Goal: Task Accomplishment & Management: Complete application form

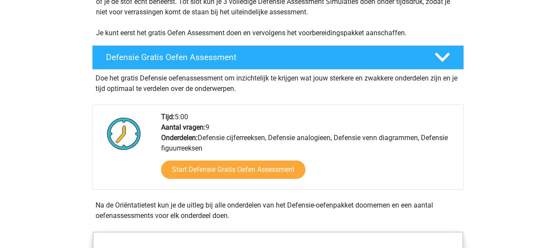
scroll to position [208, 0]
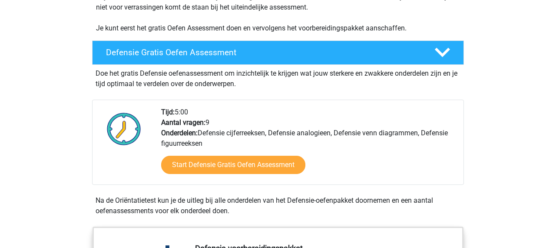
click at [179, 153] on div "Start Defensie Gratis Oefen Assessment" at bounding box center [308, 167] width 295 height 36
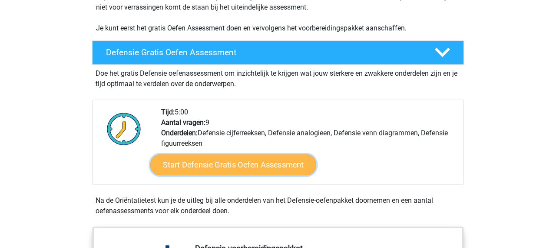
click at [180, 162] on link "Start Defensie Gratis Oefen Assessment" at bounding box center [233, 164] width 166 height 21
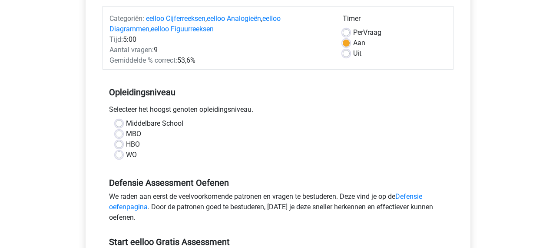
scroll to position [108, 0]
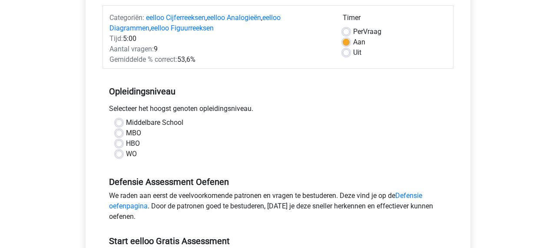
click at [353, 32] on label "Per Vraag" at bounding box center [367, 31] width 28 height 10
click at [347, 32] on input "Per Vraag" at bounding box center [346, 30] width 7 height 9
radio input "true"
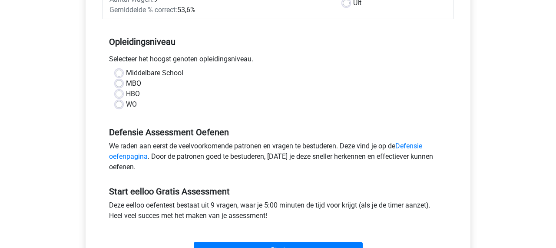
click at [126, 105] on label "WO" at bounding box center [131, 104] width 11 height 10
click at [119, 105] on input "WO" at bounding box center [119, 103] width 7 height 9
radio input "true"
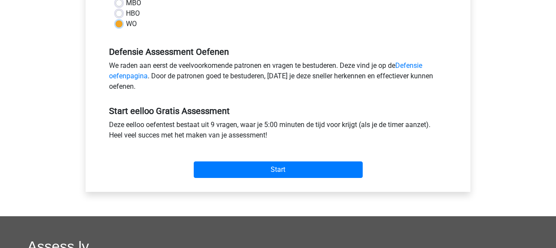
scroll to position [244, 0]
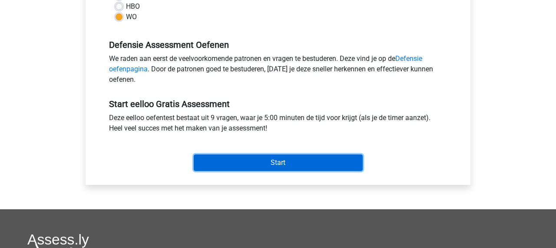
click at [302, 168] on input "Start" at bounding box center [278, 162] width 169 height 17
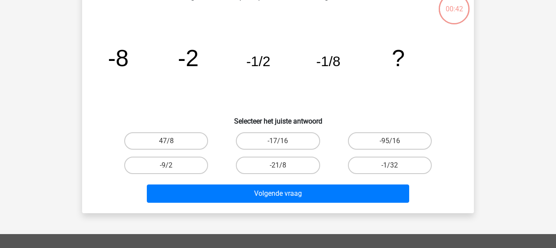
scroll to position [69, 0]
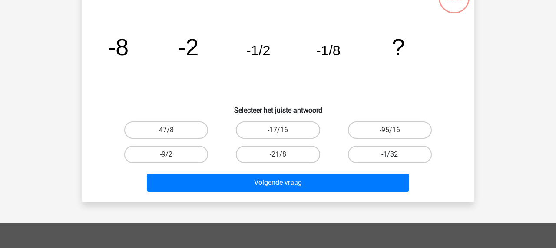
click at [361, 154] on label "-1/32" at bounding box center [390, 153] width 84 height 17
click at [389, 154] on input "-1/32" at bounding box center [392, 157] width 6 height 6
radio input "true"
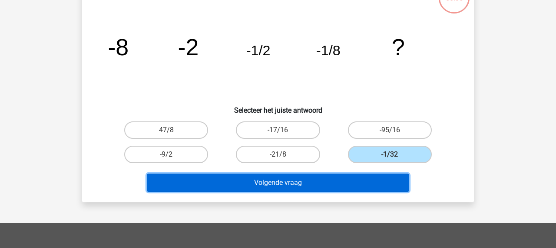
click at [332, 186] on button "Volgende vraag" at bounding box center [278, 182] width 263 height 18
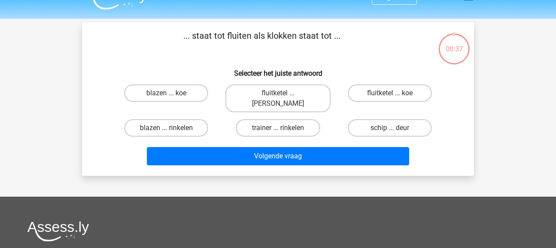
scroll to position [0, 0]
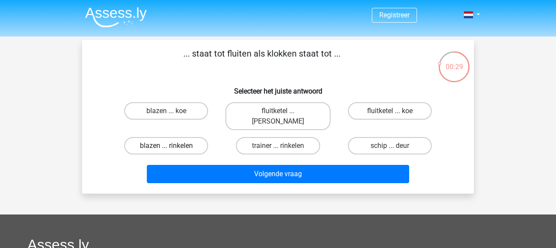
click at [187, 137] on label "blazen ... rinkelen" at bounding box center [166, 145] width 84 height 17
click at [172, 145] on input "blazen ... rinkelen" at bounding box center [169, 148] width 6 height 6
radio input "true"
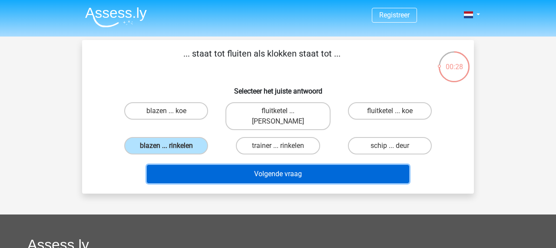
click at [245, 172] on div "Volgende vraag" at bounding box center [277, 176] width 335 height 22
click at [254, 167] on button "Volgende vraag" at bounding box center [278, 174] width 263 height 18
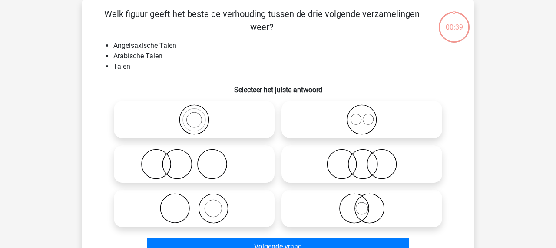
scroll to position [40, 0]
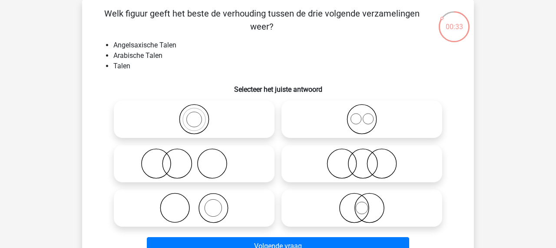
click at [363, 125] on icon at bounding box center [362, 119] width 154 height 30
click at [363, 115] on input "radio" at bounding box center [365, 112] width 6 height 6
radio input "true"
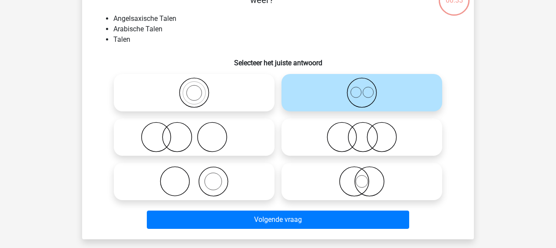
scroll to position [99, 0]
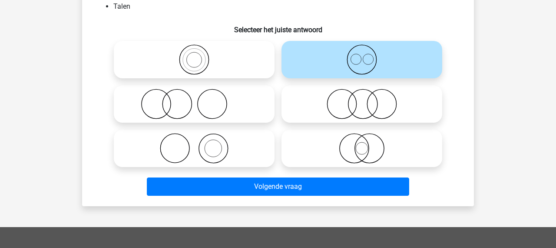
click at [343, 170] on div at bounding box center [362, 148] width 168 height 44
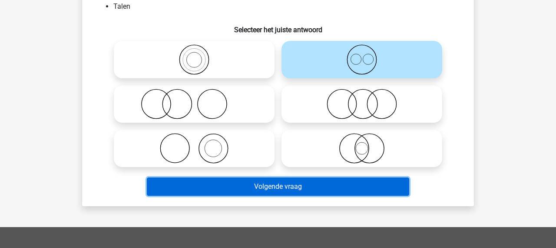
click at [331, 195] on button "Volgende vraag" at bounding box center [278, 186] width 263 height 18
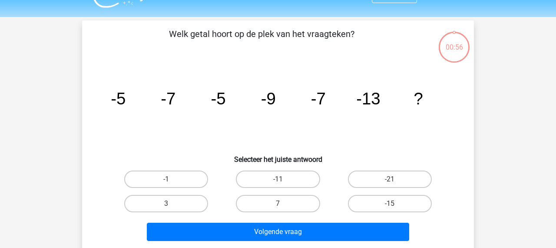
scroll to position [0, 0]
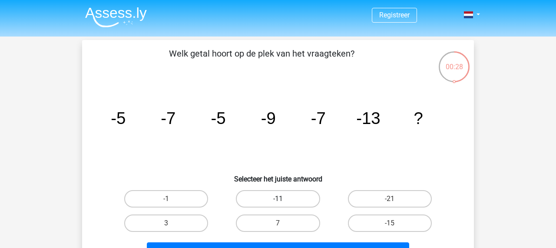
click at [246, 197] on label "-11" at bounding box center [278, 198] width 84 height 17
click at [278, 198] on input "-11" at bounding box center [281, 201] width 6 height 6
radio input "true"
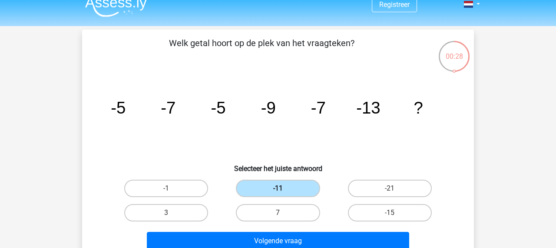
scroll to position [20, 0]
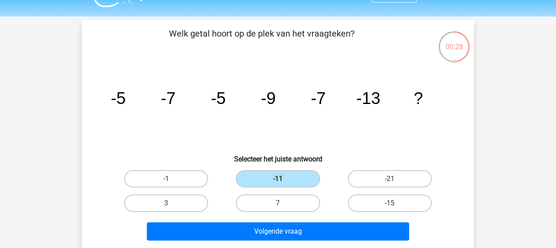
click at [241, 221] on div "Volgende vraag" at bounding box center [278, 229] width 364 height 29
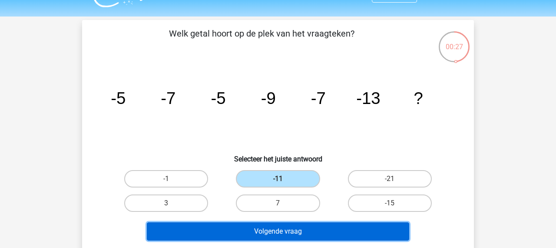
click at [237, 233] on button "Volgende vraag" at bounding box center [278, 231] width 263 height 18
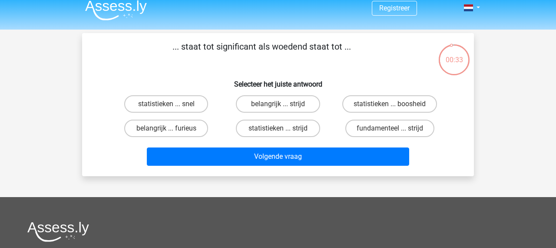
scroll to position [0, 0]
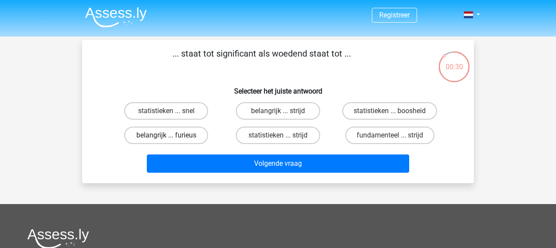
click at [184, 139] on label "belangrijk ... furieus" at bounding box center [166, 134] width 84 height 17
click at [172, 139] on input "belangrijk ... furieus" at bounding box center [169, 138] width 6 height 6
radio input "true"
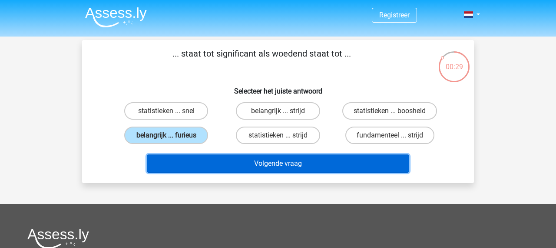
click at [211, 163] on button "Volgende vraag" at bounding box center [278, 163] width 263 height 18
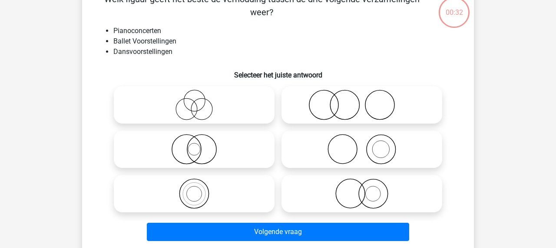
scroll to position [56, 0]
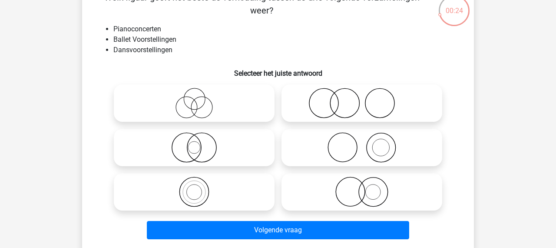
click at [386, 152] on icon at bounding box center [362, 147] width 154 height 30
click at [367, 143] on input "radio" at bounding box center [365, 140] width 6 height 6
radio input "true"
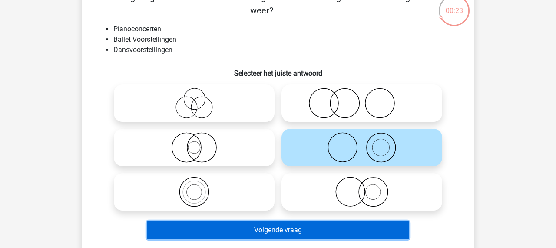
click at [343, 231] on button "Volgende vraag" at bounding box center [278, 230] width 263 height 18
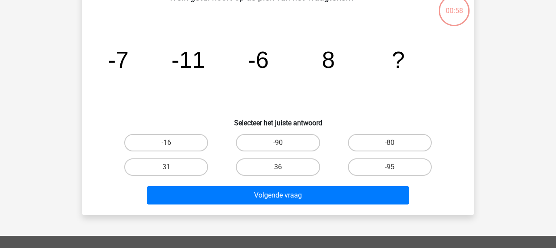
scroll to position [40, 0]
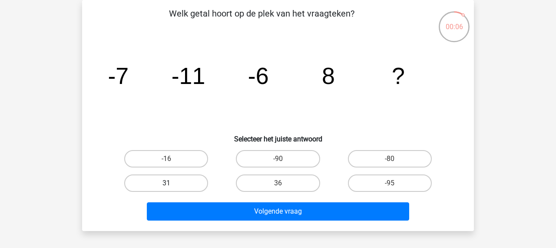
click at [187, 177] on label "31" at bounding box center [166, 182] width 84 height 17
click at [172, 183] on input "31" at bounding box center [169, 186] width 6 height 6
radio input "true"
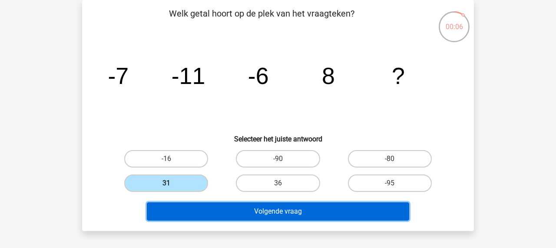
click at [219, 212] on button "Volgende vraag" at bounding box center [278, 211] width 263 height 18
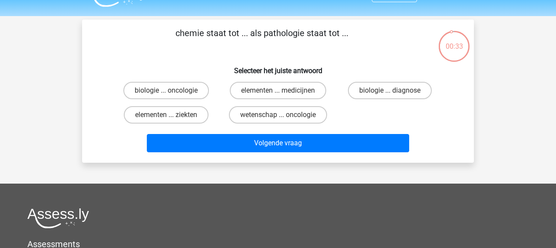
scroll to position [0, 0]
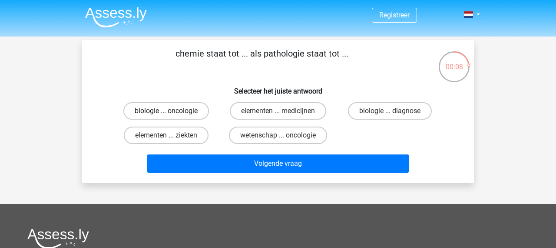
click at [160, 116] on label "biologie ... oncologie" at bounding box center [166, 110] width 86 height 17
click at [166, 116] on input "biologie ... oncologie" at bounding box center [169, 114] width 6 height 6
radio input "true"
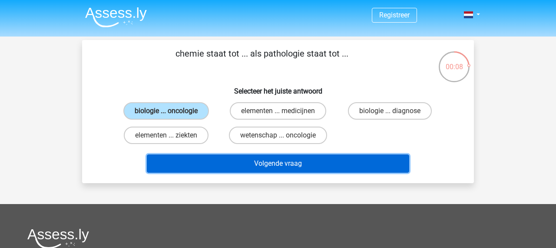
click at [224, 168] on button "Volgende vraag" at bounding box center [278, 163] width 263 height 18
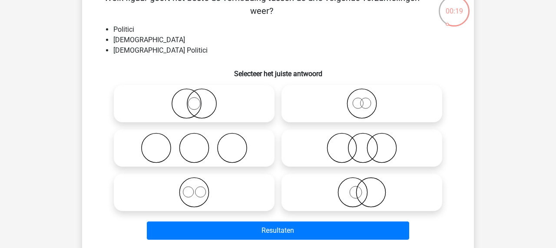
scroll to position [62, 0]
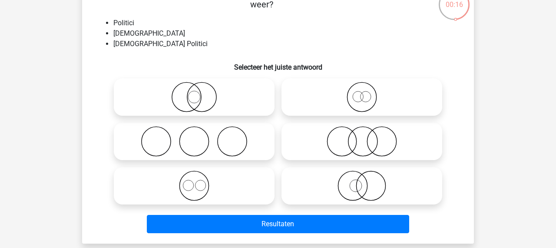
click at [354, 211] on div "Resultaten" at bounding box center [278, 222] width 364 height 29
click at [357, 193] on icon at bounding box center [362, 185] width 154 height 30
click at [362, 181] on input "radio" at bounding box center [365, 178] width 6 height 6
radio input "true"
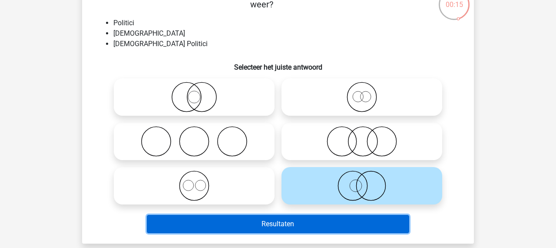
click at [348, 222] on button "Resultaten" at bounding box center [278, 224] width 263 height 18
